Goal: Task Accomplishment & Management: Complete application form

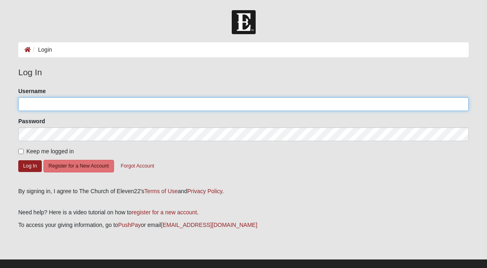
click at [123, 105] on input "Username" at bounding box center [243, 104] width 451 height 14
type input "y2ktaytay@gmail.com"
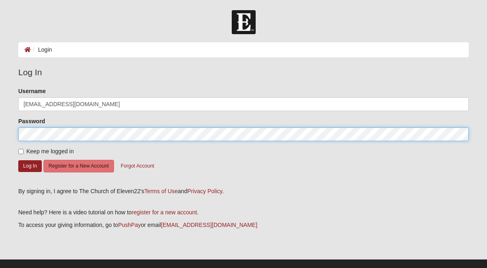
click at [18, 160] on button "Log In" at bounding box center [30, 166] width 24 height 12
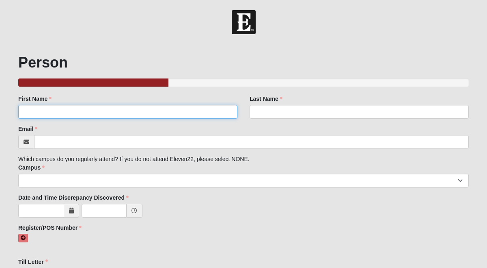
click at [78, 112] on input "First Name" at bounding box center [127, 112] width 219 height 14
type input "[PERSON_NAME]"
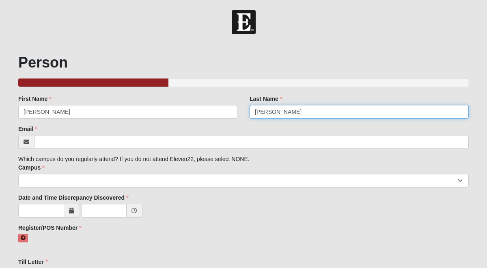
type input "[PERSON_NAME]"
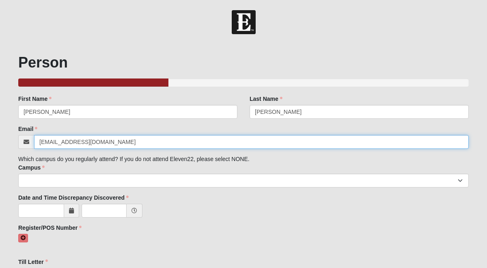
type input "[EMAIL_ADDRESS][DOMAIN_NAME]"
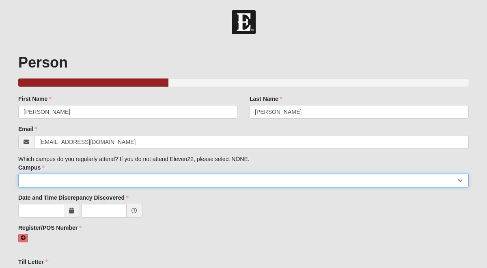
click at [43, 182] on select "Arlington Baymeadows Eleven22 Online [PERSON_NAME][GEOGRAPHIC_DATA] Jesup [GEOG…" at bounding box center [243, 180] width 451 height 14
select select "3"
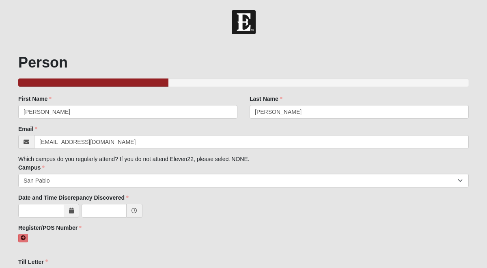
click at [67, 213] on span at bounding box center [71, 211] width 15 height 14
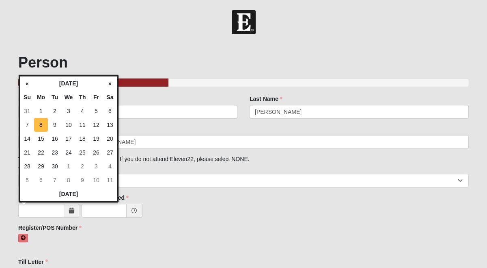
click at [45, 127] on td "8" at bounding box center [41, 125] width 14 height 14
type input "[DATE]"
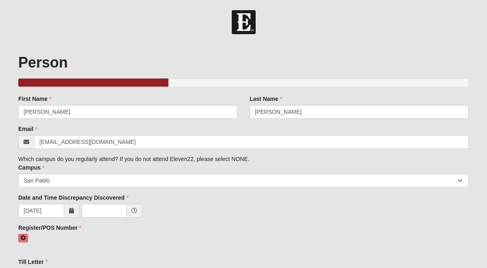
click at [133, 210] on icon at bounding box center [135, 211] width 6 height 6
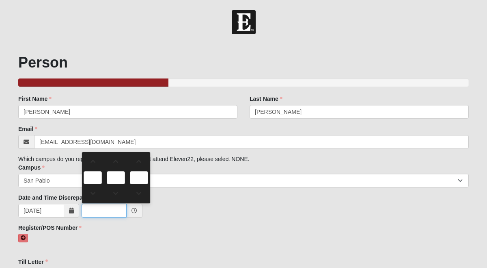
click at [108, 206] on input "text" at bounding box center [104, 211] width 45 height 14
type input "5:00 AM"
click at [25, 239] on icon at bounding box center [23, 237] width 5 height 5
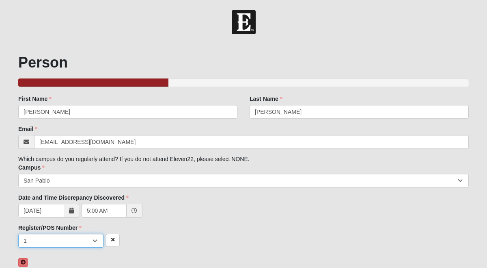
click at [53, 243] on select "1 2 3 4 5 6 7 unknown/other" at bounding box center [60, 241] width 85 height 14
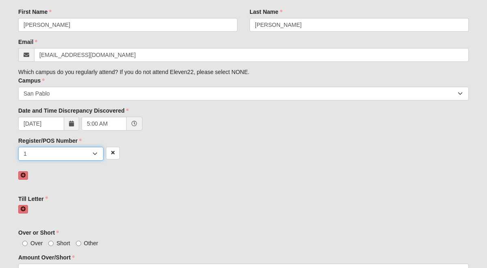
scroll to position [94, 0]
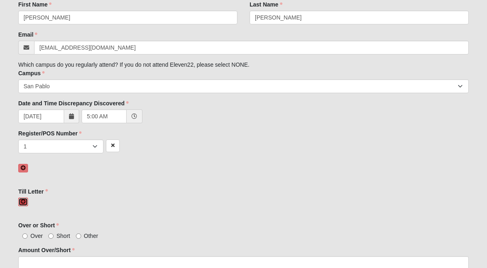
click at [22, 201] on icon at bounding box center [23, 201] width 5 height 5
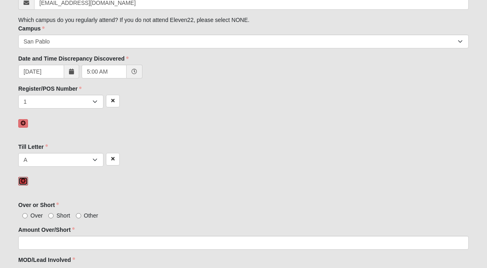
scroll to position [142, 0]
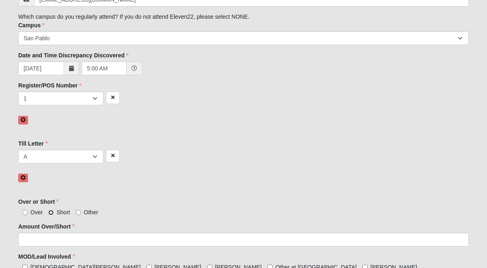
click at [52, 212] on input "Short" at bounding box center [50, 212] width 5 height 5
radio input "true"
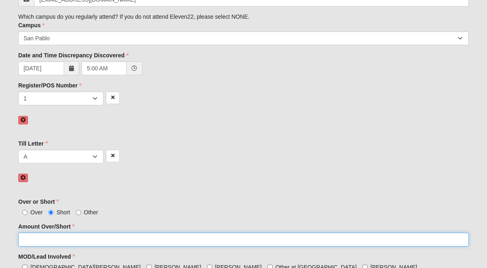
click at [62, 240] on input "Amount Over/Short" at bounding box center [243, 239] width 451 height 14
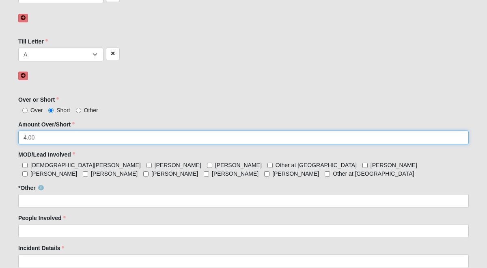
scroll to position [248, 0]
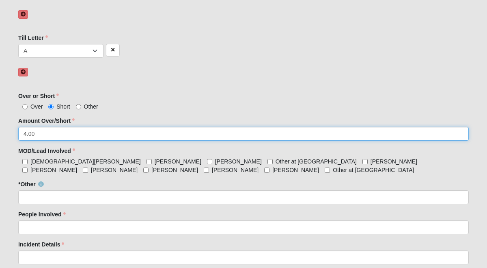
type input "4.00"
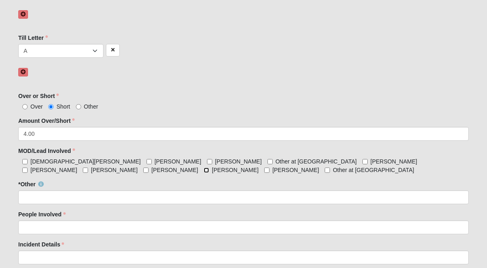
click at [204, 170] on input "[PERSON_NAME]" at bounding box center [206, 169] width 5 height 5
checkbox input "true"
click at [371, 160] on span "[PERSON_NAME]" at bounding box center [394, 161] width 47 height 6
click at [363, 160] on input "[PERSON_NAME]" at bounding box center [365, 161] width 5 height 5
checkbox input "true"
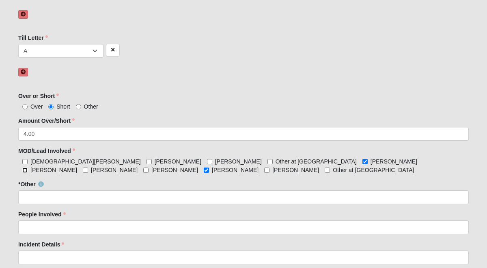
click at [28, 167] on input "[PERSON_NAME]" at bounding box center [24, 169] width 5 height 5
checkbox input "true"
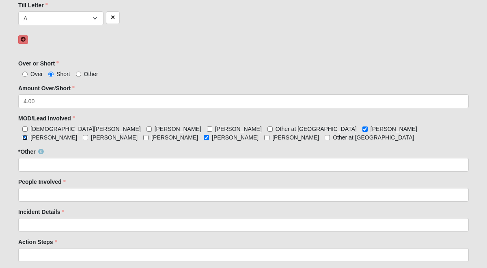
scroll to position [281, 0]
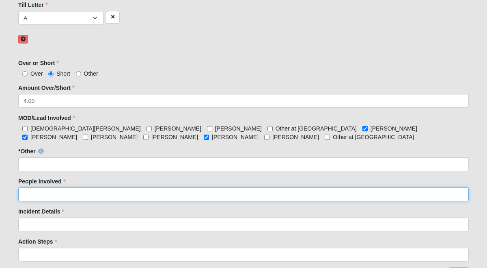
click at [67, 191] on input "People Involved" at bounding box center [243, 194] width 451 height 14
type input "[PERSON_NAME]"
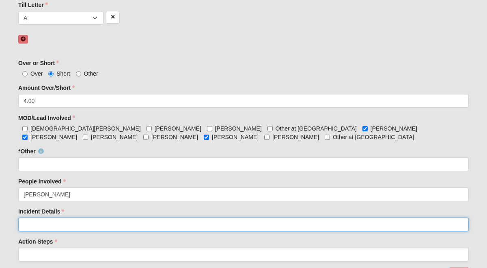
click at [82, 218] on input "Incident Details" at bounding box center [243, 224] width 451 height 14
type input "T"
click at [69, 226] on input "I did an electronia return" at bounding box center [243, 224] width 451 height 14
click at [104, 220] on input "I did an electronic return" at bounding box center [243, 224] width 451 height 14
click at [105, 218] on input "I did an electronic return" at bounding box center [243, 224] width 451 height 14
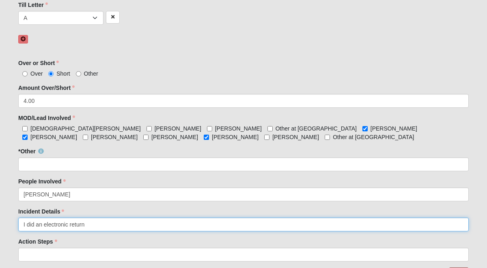
click at [108, 224] on input "I did an electronic return" at bounding box center [243, 224] width 451 height 14
click at [99, 224] on input "I did an electronic return for a customer stating they needed to return it" at bounding box center [243, 224] width 451 height 14
click at [125, 225] on input "I did an electronic return for a customer stating they needed to return it" at bounding box center [243, 224] width 451 height 14
click at [86, 223] on input "I did an electronic return for a customer stating they needed to return it" at bounding box center [243, 224] width 451 height 14
click at [173, 223] on input "I did a return for a defective electronic purchased at our arlington store for …" at bounding box center [243, 224] width 451 height 14
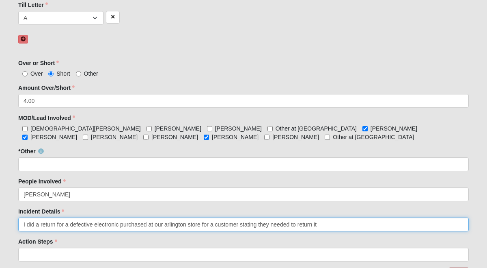
click at [180, 226] on input "I did a return for a defective electronic purchased at our arlington store for …" at bounding box center [243, 224] width 451 height 14
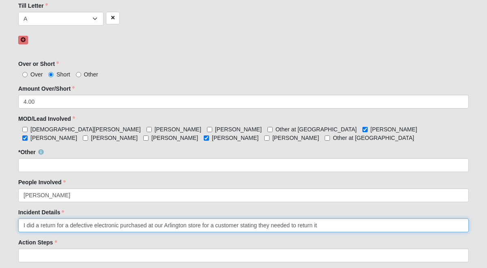
click at [25, 227] on input "I did a return for a defective electronic purchased at our Arlington store for …" at bounding box center [243, 225] width 451 height 14
click at [341, 228] on input "I ([PERSON_NAME]) did a return for a defective electronic purchased at our Arli…" at bounding box center [243, 225] width 451 height 14
click at [344, 224] on input "I ([PERSON_NAME]) did a return for a defective electronic purchased at our Arli…" at bounding box center [243, 225] width 451 height 14
click at [333, 224] on input "I ([PERSON_NAME]) did a return for a defective electronic purchased at our Arli…" at bounding box center [243, 225] width 451 height 14
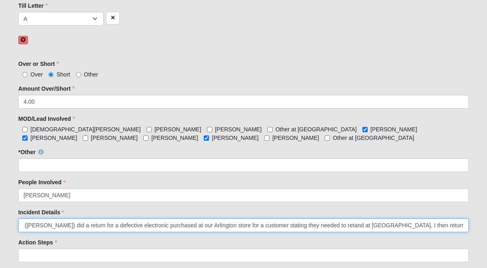
scroll to position [0, 0]
click at [394, 226] on input "I ([PERSON_NAME]) did a return for a defective electronic purchased at our Arli…" at bounding box center [243, 225] width 451 height 14
type input "I ([PERSON_NAME]) did a return for a defective electronic purchased at our Arli…"
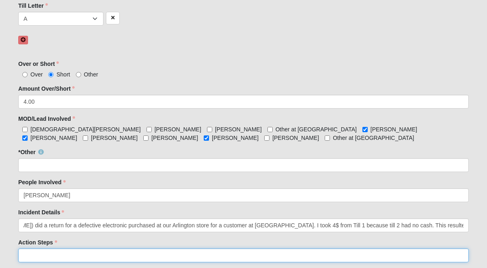
scroll to position [0, 0]
click at [226, 254] on input "Action Steps" at bounding box center [243, 255] width 451 height 14
click at [178, 256] on input "[PERSON_NAME] and [PERSON_NAME] connnected with me about the proper procudures." at bounding box center [243, 255] width 451 height 14
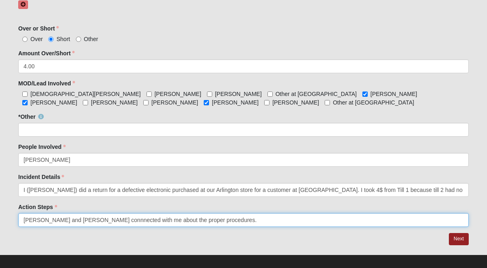
scroll to position [323, 0]
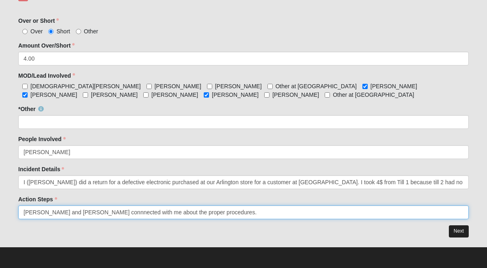
type input "[PERSON_NAME] and [PERSON_NAME] connnected with me about the proper procedures."
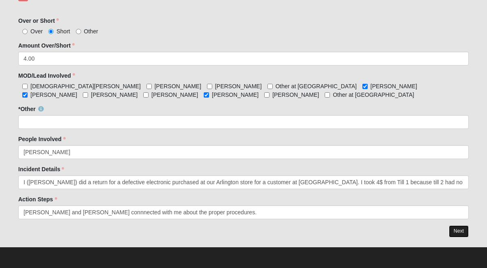
click at [464, 228] on link "Next" at bounding box center [459, 231] width 20 height 12
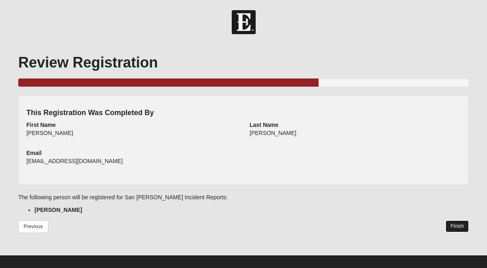
click at [460, 229] on link "Finish" at bounding box center [457, 226] width 23 height 12
